Goal: Navigation & Orientation: Find specific page/section

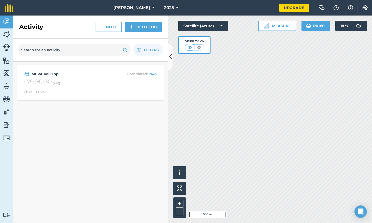
click at [132, 9] on span "[PERSON_NAME]" at bounding box center [131, 8] width 37 height 6
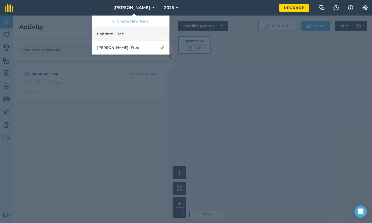
click at [135, 33] on link "Cabriere - Free" at bounding box center [131, 34] width 78 height 14
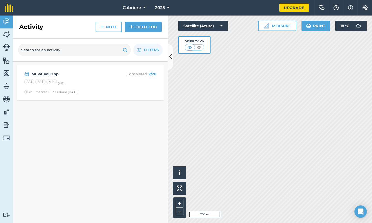
click at [80, 70] on div "MCPA Vol Opp Completed : 7 / 20 A 12 A 13 A 14 (+ 17 ) You marked F 12 as done …" at bounding box center [90, 82] width 141 height 29
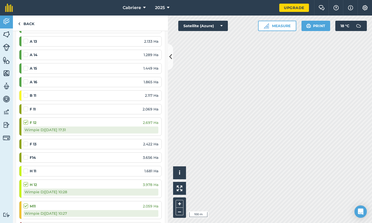
scroll to position [91, 0]
click at [133, 10] on span "Cabriere" at bounding box center [132, 8] width 18 height 6
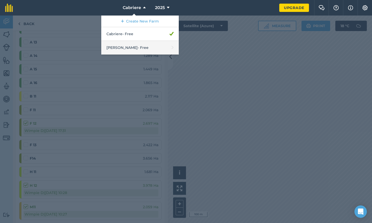
click at [137, 48] on link "[PERSON_NAME] - Free" at bounding box center [140, 48] width 78 height 14
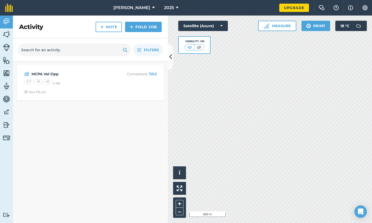
click at [99, 78] on div "MCPA Vol Opp Completed : 7 / 43 A 7 A1 A2 (+ 40 ) You: F6 vol" at bounding box center [90, 82] width 141 height 29
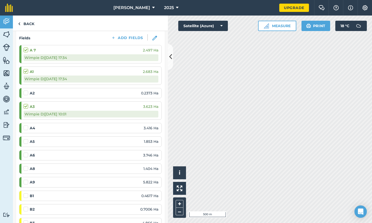
scroll to position [70, 0]
click at [138, 166] on div "A8 1.404 Ha" at bounding box center [91, 168] width 135 height 6
click at [27, 165] on label at bounding box center [27, 165] width 6 height 0
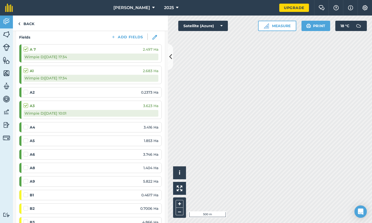
click at [27, 167] on input "checkbox" at bounding box center [25, 166] width 3 height 3
checkbox input "false"
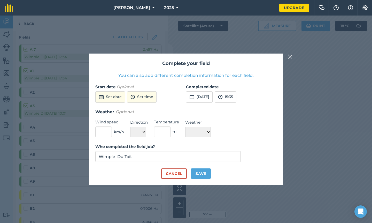
click at [290, 55] on img at bounding box center [290, 56] width 5 height 6
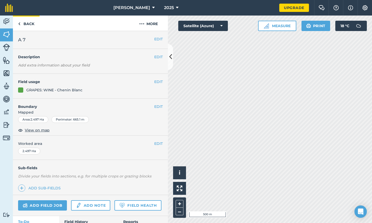
click at [32, 22] on link "Back" at bounding box center [26, 23] width 27 height 15
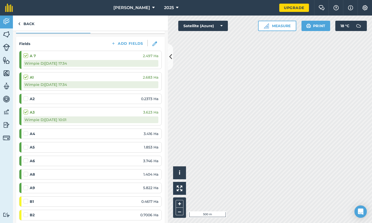
scroll to position [75, 0]
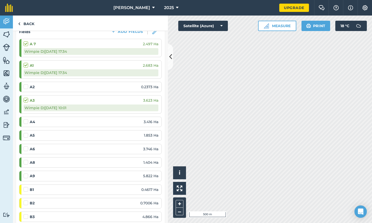
click at [6, 32] on img at bounding box center [6, 34] width 7 height 8
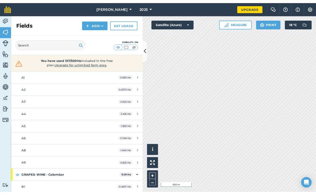
scroll to position [651, 0]
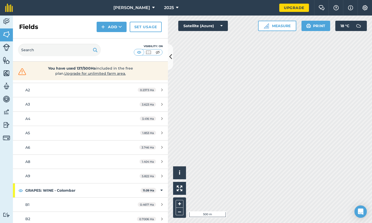
click at [96, 159] on div "A8" at bounding box center [73, 162] width 97 height 6
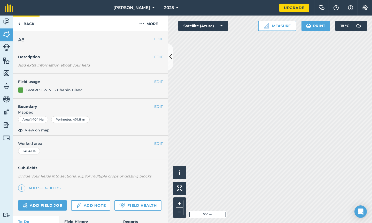
click at [31, 22] on link "Back" at bounding box center [26, 23] width 27 height 15
click at [8, 20] on img at bounding box center [6, 22] width 7 height 8
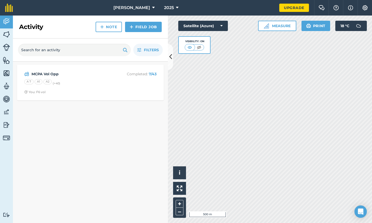
click at [71, 81] on div "A 7 A1 A2 (+ 40 )" at bounding box center [90, 82] width 132 height 7
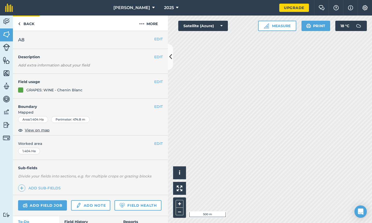
click at [28, 23] on link "Back" at bounding box center [26, 23] width 27 height 15
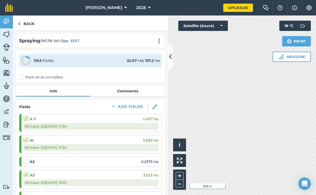
click at [1, 52] on link "Livestock" at bounding box center [6, 47] width 13 height 13
